Goal: Task Accomplishment & Management: Complete application form

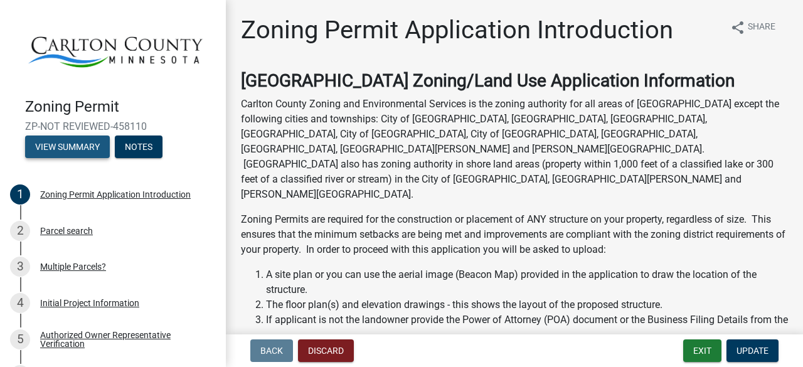
click at [66, 144] on button "View Summary" at bounding box center [67, 146] width 85 height 23
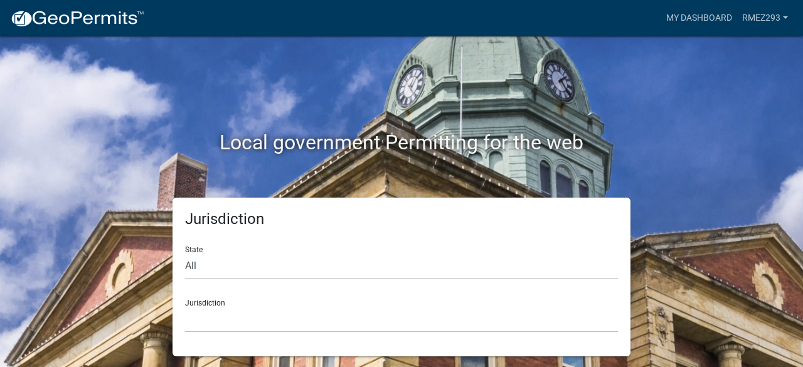
click at [382, 65] on div "Local government Permitting for the web" at bounding box center [401, 116] width 715 height 161
click at [245, 262] on select "All [US_STATE] [US_STATE] [US_STATE] [US_STATE] [US_STATE] [US_STATE] [US_STATE…" at bounding box center [401, 266] width 433 height 26
select select "[US_STATE]"
click at [185, 253] on select "All [US_STATE] [US_STATE] [US_STATE] [US_STATE] [US_STATE] [US_STATE] [US_STATE…" at bounding box center [401, 266] width 433 height 26
click at [266, 322] on select "[GEOGRAPHIC_DATA], [US_STATE] [GEOGRAPHIC_DATA], [US_STATE] [GEOGRAPHIC_DATA], …" at bounding box center [401, 320] width 433 height 26
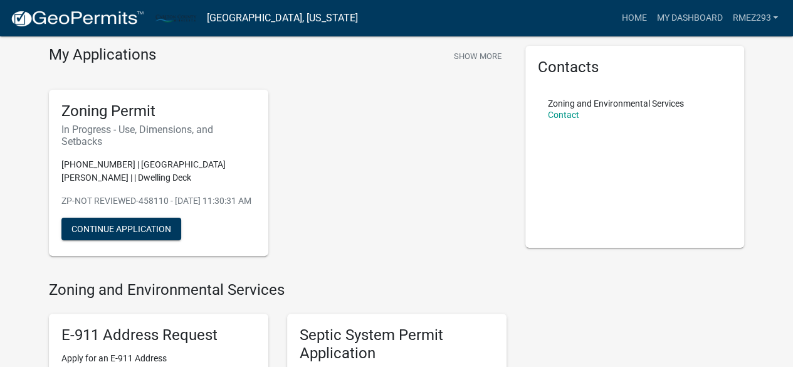
scroll to position [46, 0]
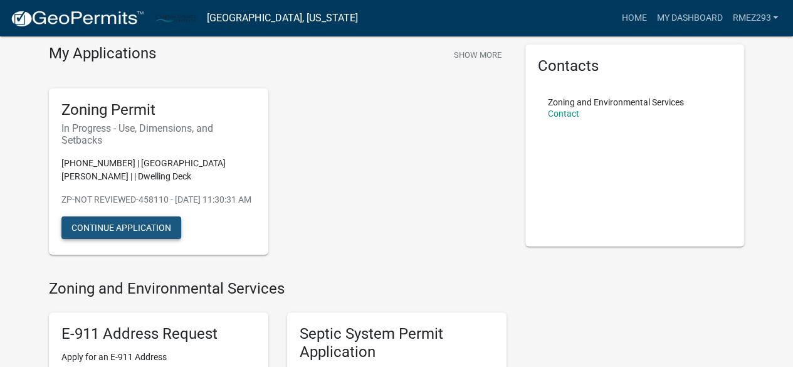
click at [132, 239] on button "Continue Application" at bounding box center [121, 227] width 120 height 23
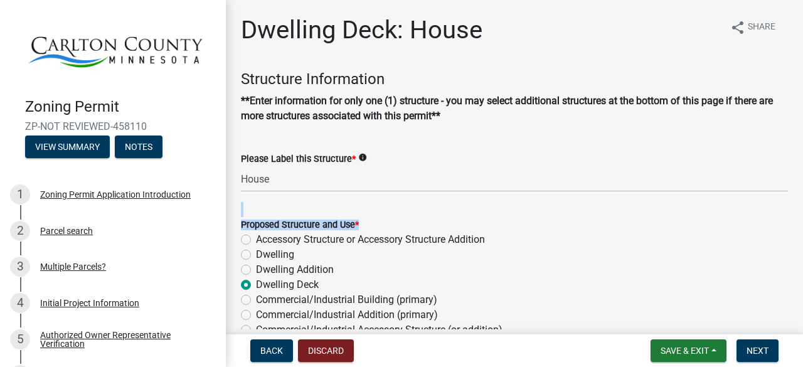
click at [456, 205] on form "Proposed Structure and Use * Accessory Structure or Accessory Structure Additio…" at bounding box center [514, 315] width 547 height 226
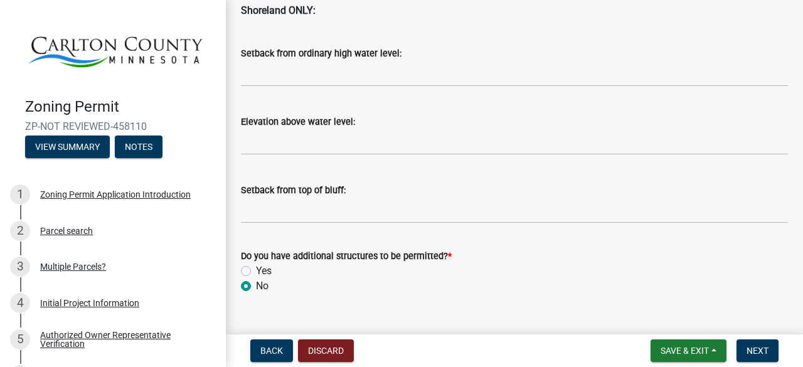
scroll to position [1413, 0]
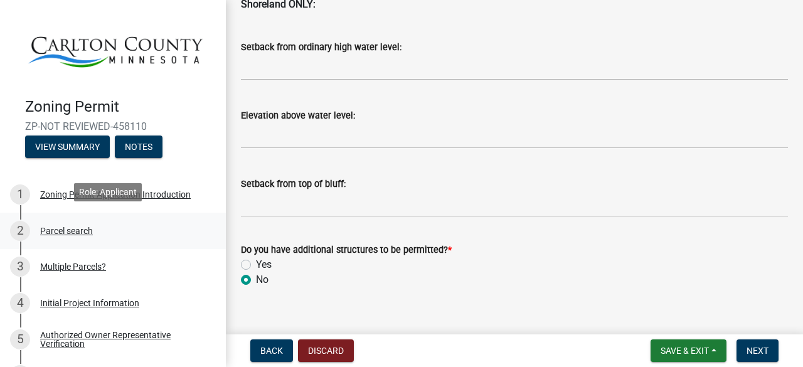
click at [61, 226] on div "Parcel search" at bounding box center [66, 230] width 53 height 9
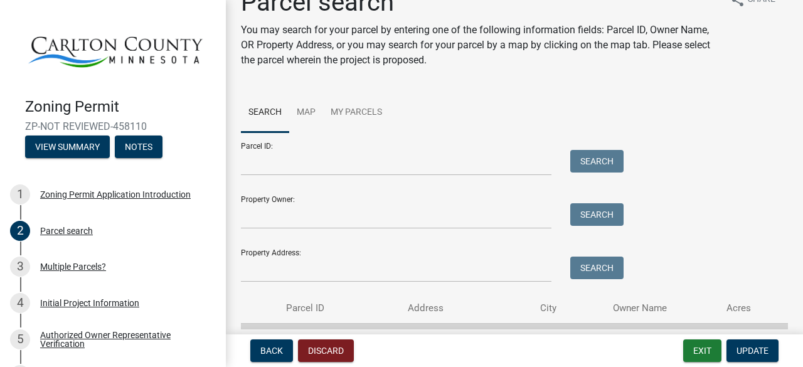
scroll to position [100, 0]
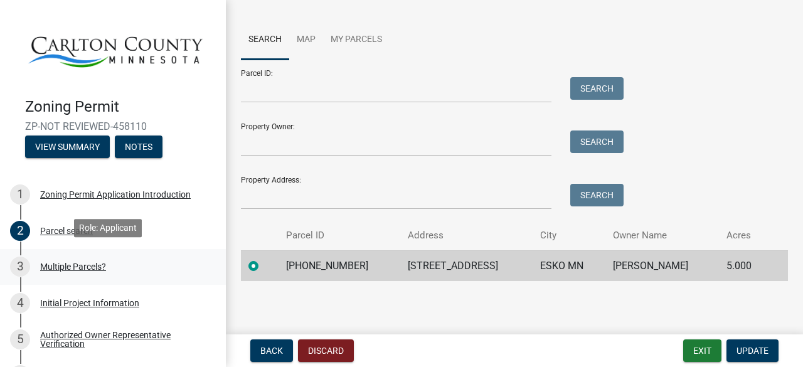
click at [60, 262] on div "Multiple Parcels?" at bounding box center [73, 266] width 66 height 9
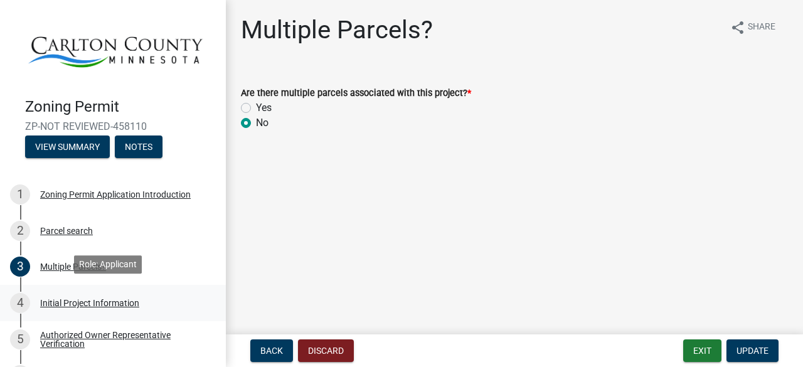
click at [107, 298] on div "Initial Project Information" at bounding box center [89, 302] width 99 height 9
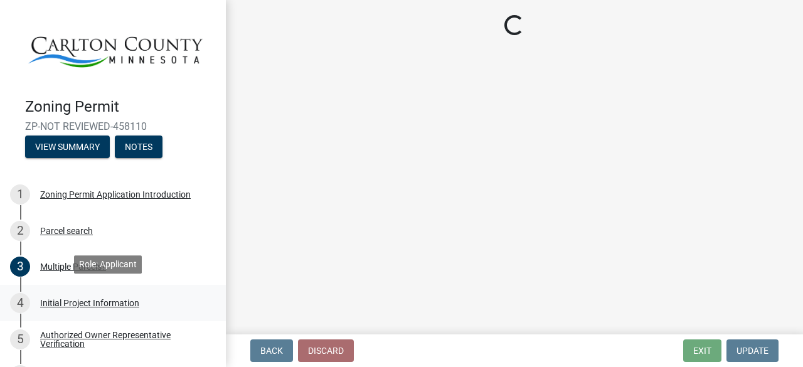
select select "33d21d3a-ebb3-419e-8315-ef7213d04586"
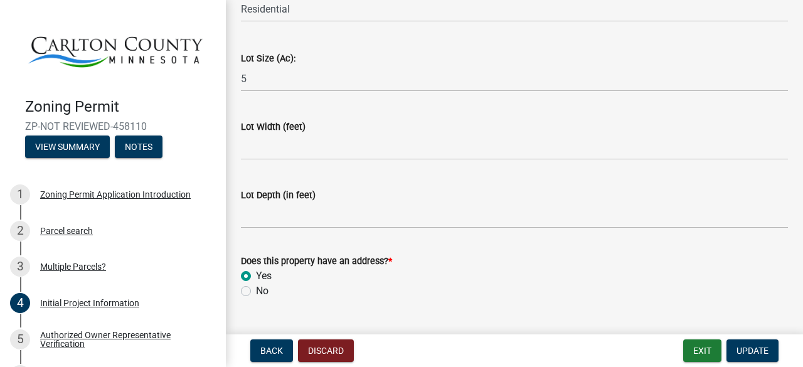
scroll to position [1811, 0]
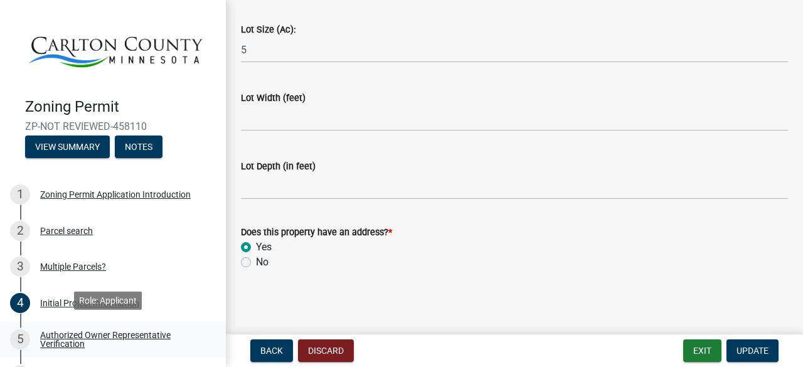
click at [69, 333] on div "Authorized Owner Representative Verification" at bounding box center [123, 339] width 166 height 18
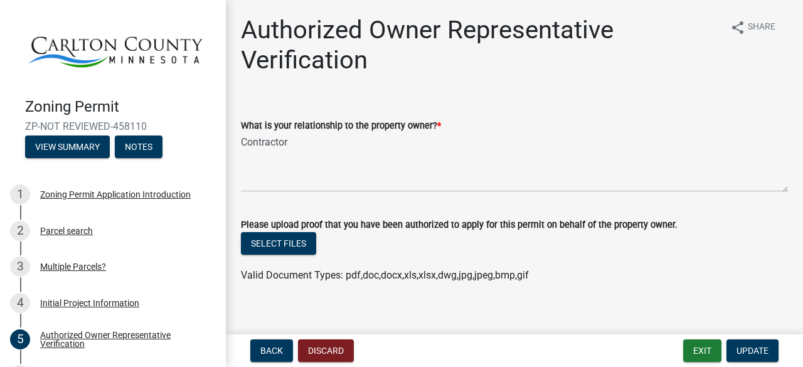
scroll to position [14, 0]
